Goal: Obtain resource: Obtain resource

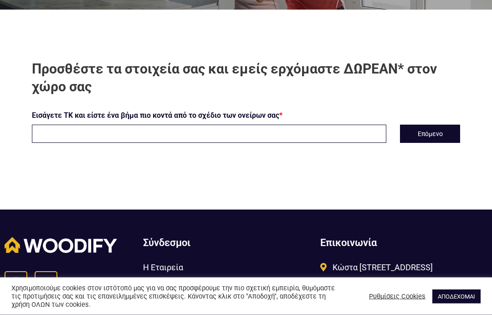
scroll to position [233, 0]
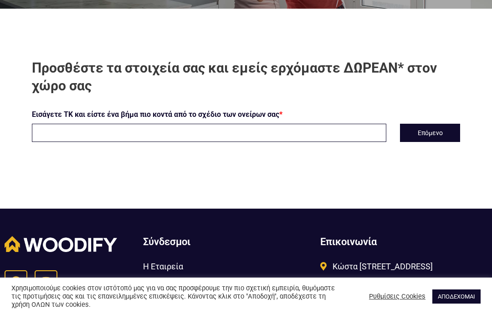
click at [346, 142] on input "text" at bounding box center [209, 133] width 355 height 18
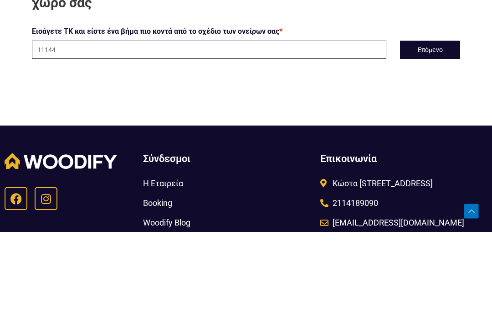
click at [434, 124] on button "Επόμενο" at bounding box center [430, 133] width 60 height 18
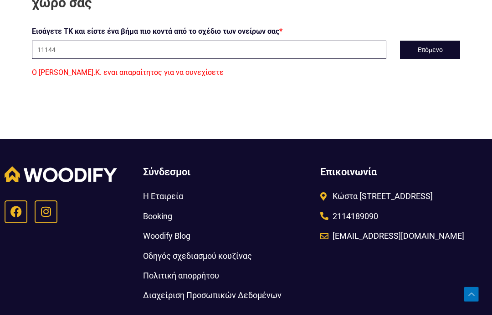
click at [440, 59] on button "Επόμενο" at bounding box center [430, 50] width 60 height 18
click at [351, 59] on input "11144" at bounding box center [209, 50] width 355 height 18
click at [434, 59] on button "Επόμενο" at bounding box center [430, 50] width 60 height 18
click at [426, 59] on button "Επόμενο" at bounding box center [430, 50] width 60 height 18
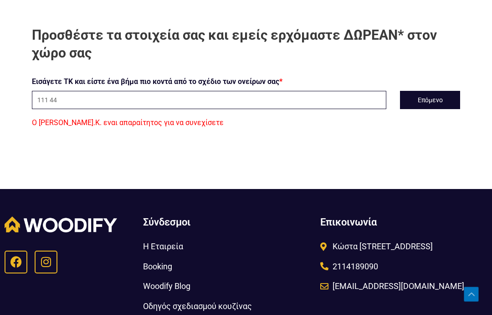
scroll to position [280, 0]
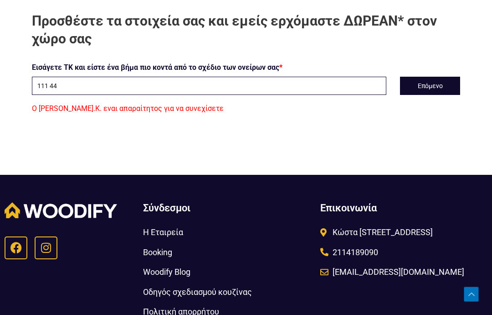
click at [63, 95] on input "111 44" at bounding box center [209, 86] width 355 height 18
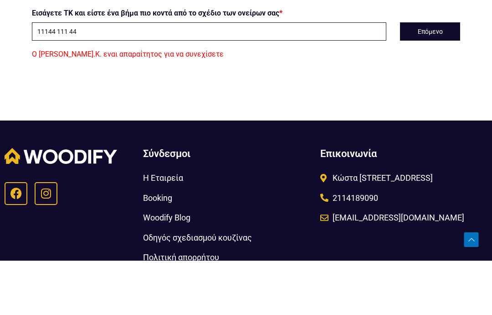
click at [87, 77] on input "11144 111 44" at bounding box center [209, 86] width 355 height 18
type input "11144"
click at [438, 77] on button "Επόμενο" at bounding box center [430, 86] width 60 height 18
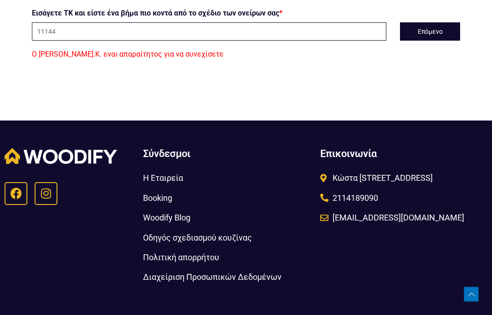
click at [139, 66] on div "Προσθέστε τα στοιχεία σας και εμείς ερχόμαστε ΔΩΡΕΑΝ* στον χώρο σας Εισάγετε ΤΚ…" at bounding box center [246, 9] width 492 height 113
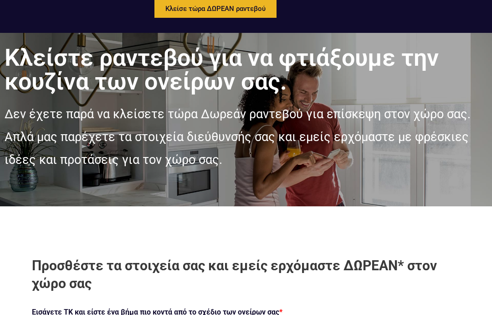
scroll to position [0, 0]
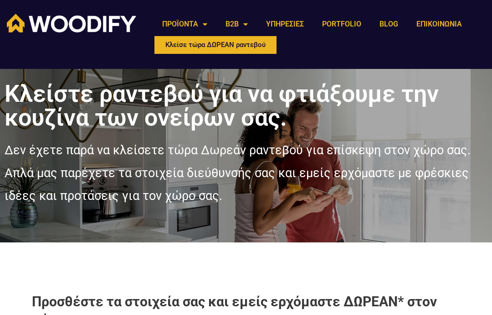
click at [208, 29] on link "ΠΡΟΪΟΝΤΑ" at bounding box center [184, 24] width 63 height 21
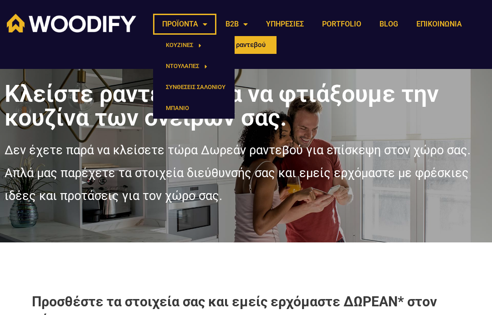
click at [190, 68] on link "ΝΤΟΥΛΑΠΕΣ" at bounding box center [194, 66] width 82 height 21
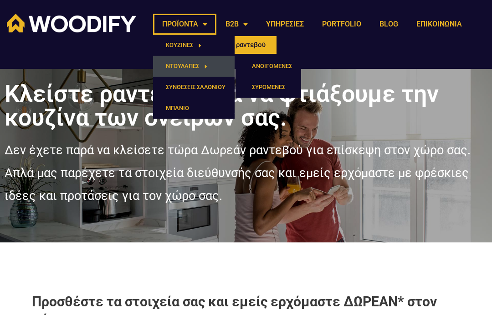
click at [271, 68] on link "ΑΝΟΙΓΟΜΕΝΕΣ" at bounding box center [269, 66] width 66 height 21
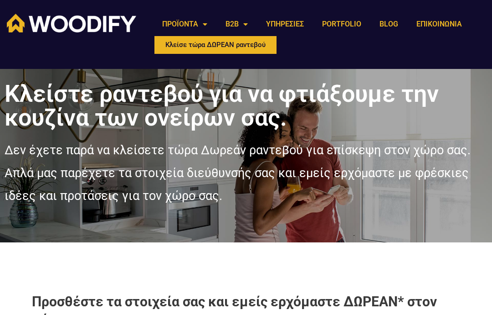
click at [19, 0] on section "ΠΡΟΪΟΝΤΑ ΚΟΥΖΙΝΕΣ ΜΟΝΤΕΡΝΕΣ ΔΙΑΧΡΟΝΙΚΕΣ ΝΤΟΥΛΑΠΕΣ ΑΝΟΙΓΟΜΕΝΕΣ ΣΥΡΟΜΕΝΕΣ ΣΥΝΘΕΣΕ…" at bounding box center [246, 34] width 492 height 69
click at [249, 25] on link "B2B" at bounding box center [237, 24] width 41 height 21
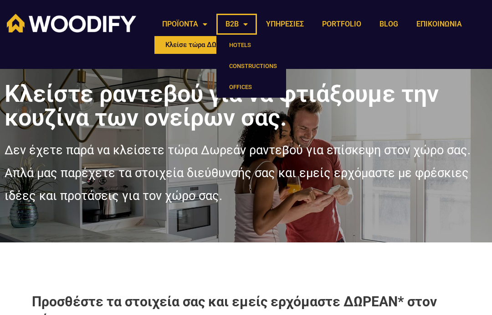
click at [291, 30] on link "ΥΠΗΡΕΣΙΕΣ" at bounding box center [285, 24] width 56 height 21
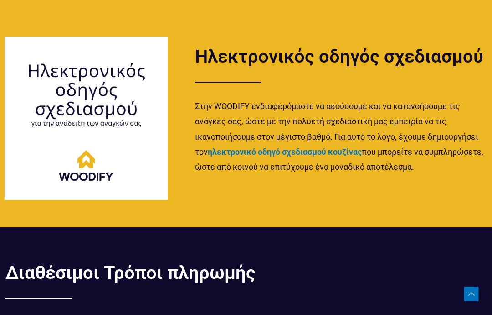
scroll to position [1348, 0]
click at [338, 149] on strong "ηλεκτρονικό οδηγό σχεδιασμού κουζίνας" at bounding box center [285, 152] width 154 height 10
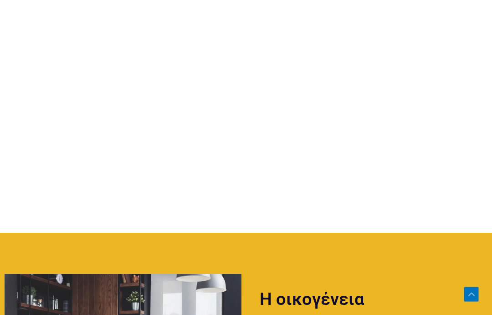
scroll to position [951, 0]
